Goal: Task Accomplishment & Management: Use online tool/utility

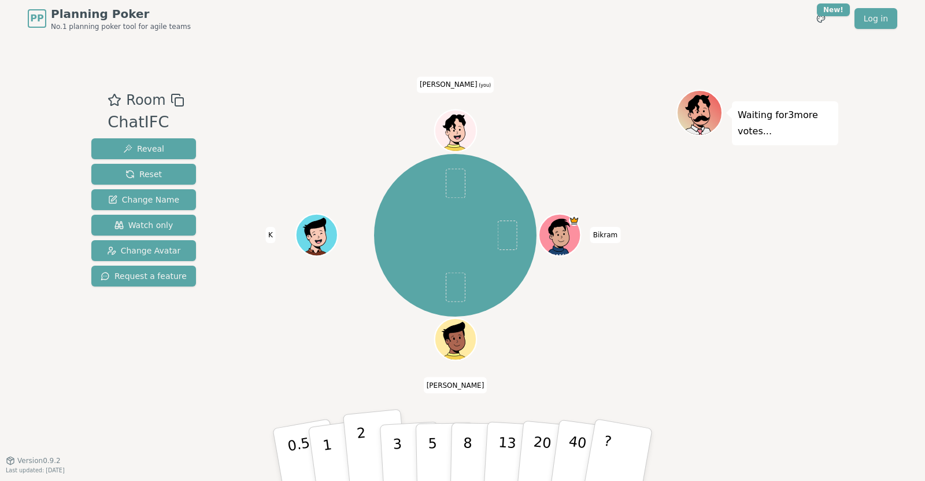
click at [364, 452] on p "2" at bounding box center [363, 455] width 15 height 63
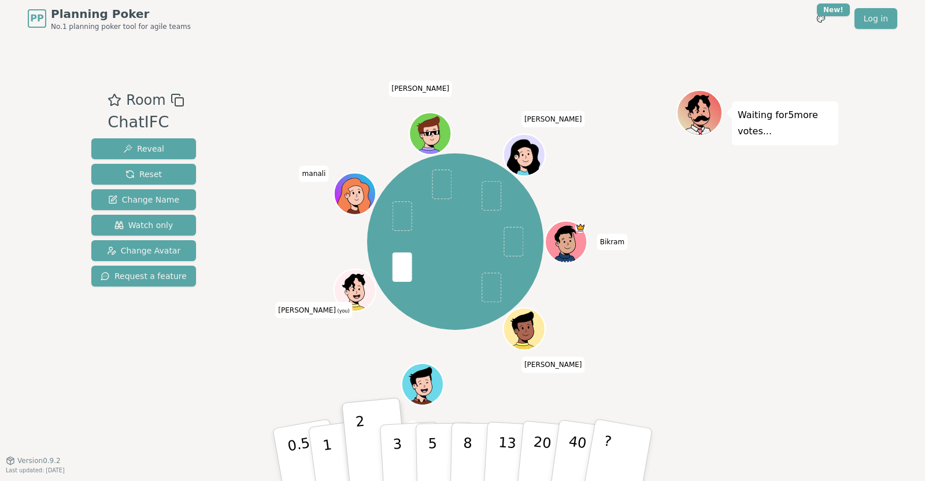
click at [743, 332] on div "Waiting for 5 more votes..." at bounding box center [758, 249] width 162 height 318
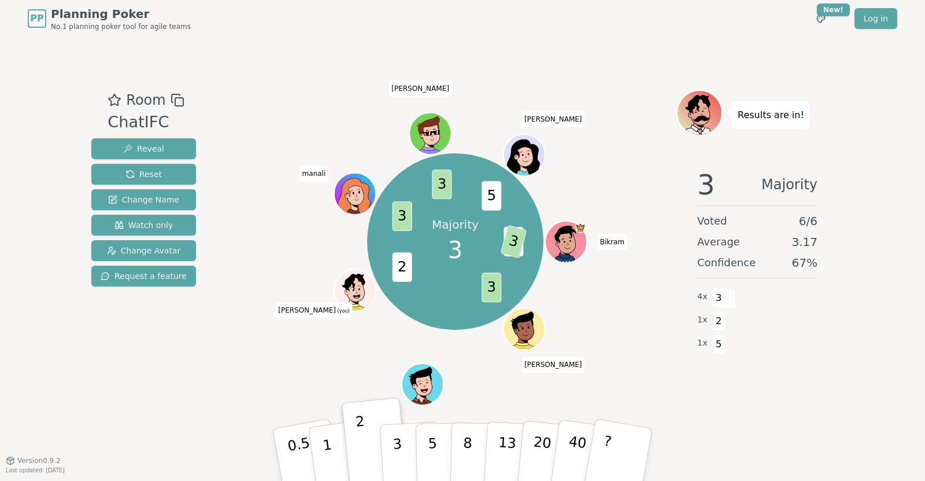
click at [197, 447] on div "Room ChatIFC Reveal Reset Change Name Watch only Change Avatar Request a featur…" at bounding box center [463, 248] width 752 height 423
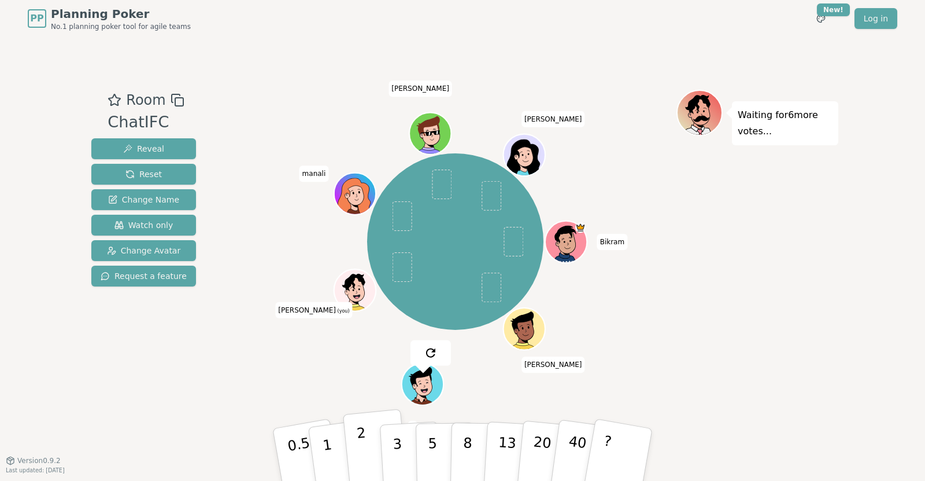
click at [373, 448] on button "2" at bounding box center [376, 455] width 66 height 92
click at [391, 446] on button "3" at bounding box center [410, 454] width 63 height 90
click at [371, 446] on button "2" at bounding box center [376, 455] width 66 height 92
click at [398, 447] on p "3" at bounding box center [398, 455] width 13 height 63
click at [369, 445] on button "2" at bounding box center [376, 455] width 66 height 92
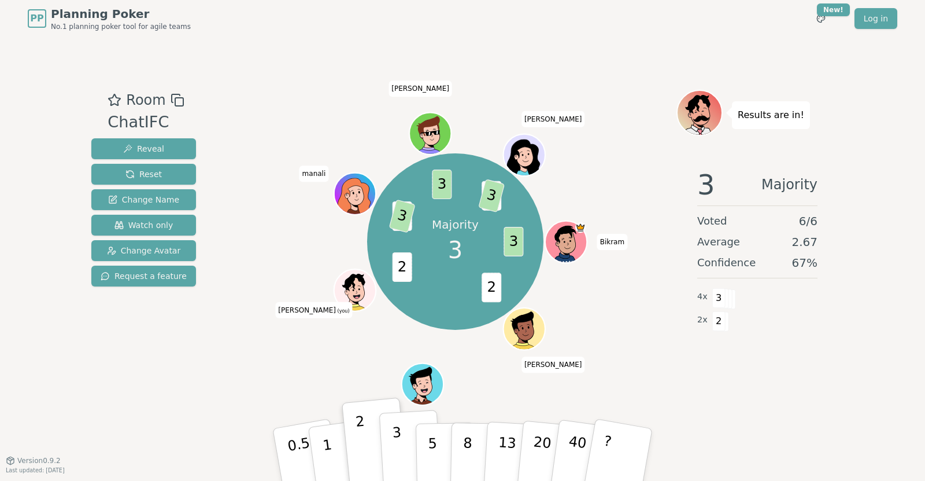
click at [391, 453] on button "3" at bounding box center [410, 454] width 63 height 90
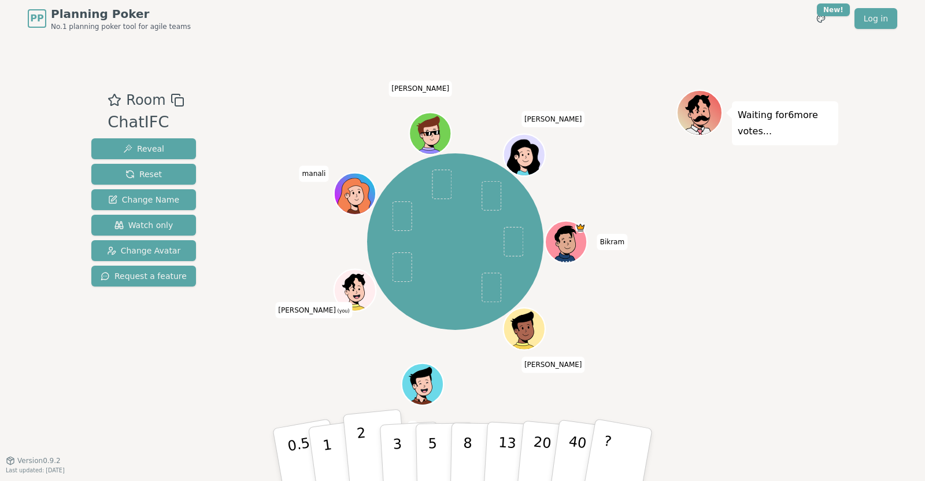
click at [366, 445] on button "2" at bounding box center [376, 455] width 66 height 92
click at [332, 463] on p "1" at bounding box center [328, 455] width 17 height 63
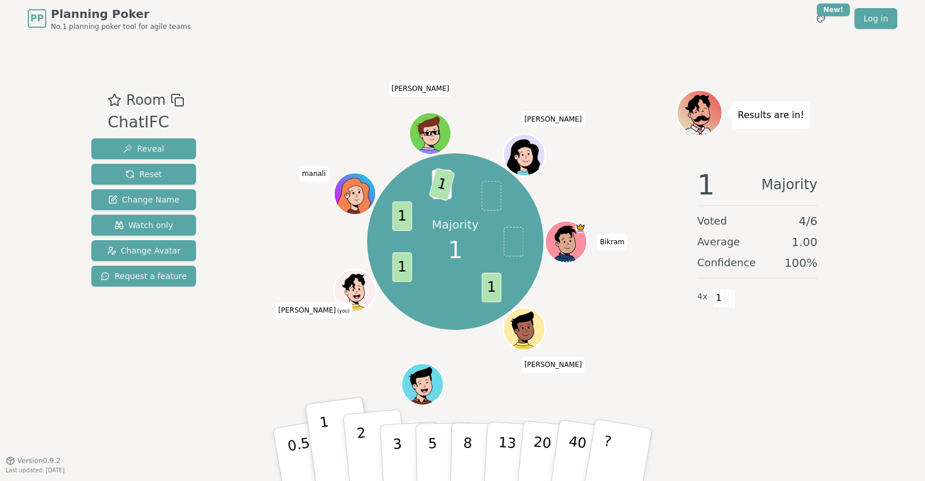
click at [366, 433] on button "2" at bounding box center [376, 455] width 66 height 92
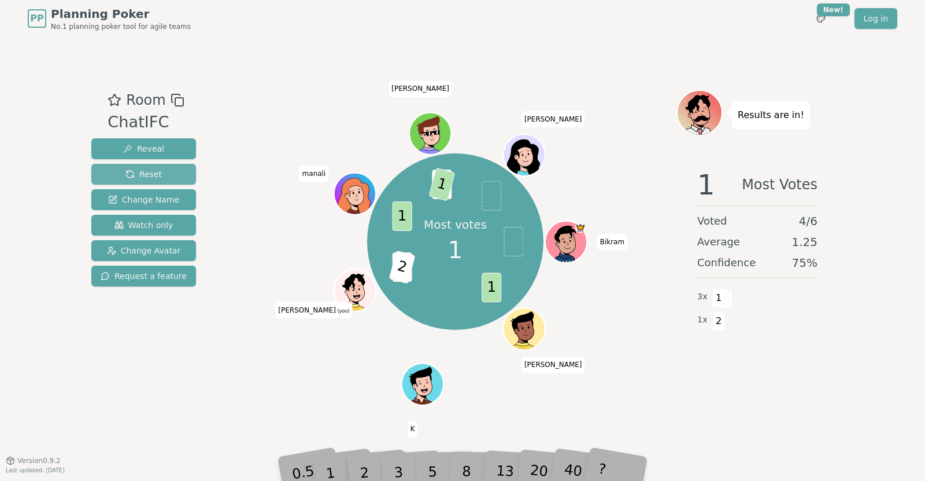
click at [138, 171] on span "Reset" at bounding box center [143, 174] width 36 height 12
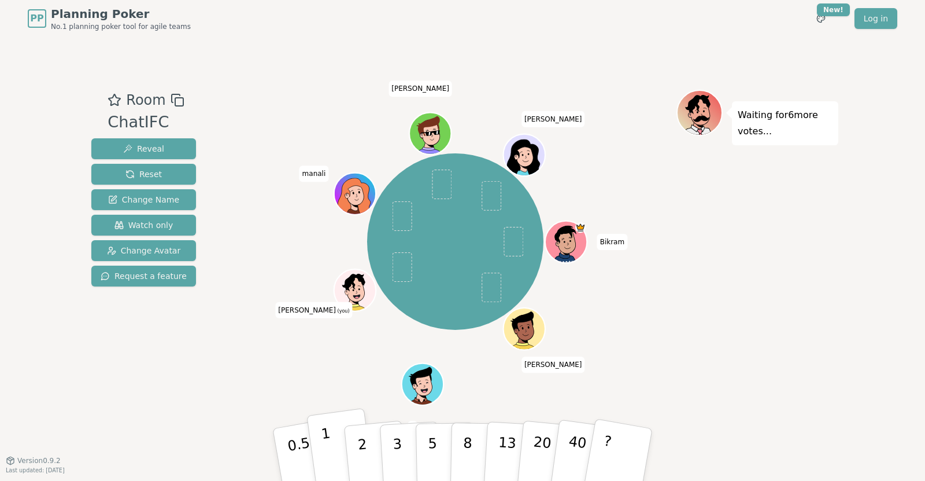
click at [335, 451] on button "1" at bounding box center [340, 455] width 69 height 94
